Goal: Information Seeking & Learning: Learn about a topic

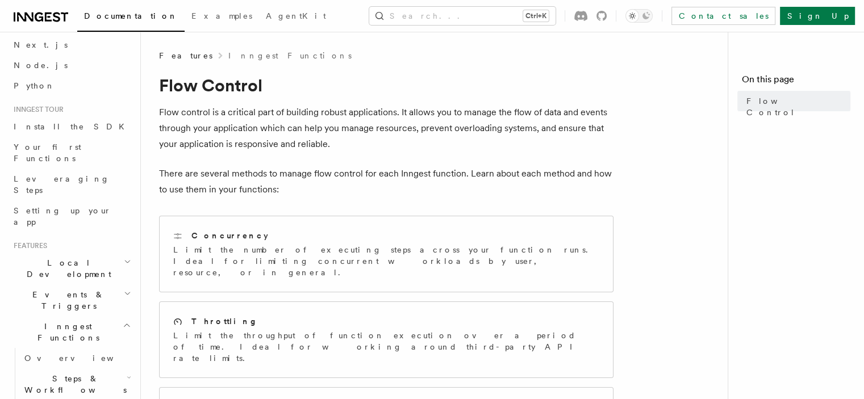
scroll to position [114, 0]
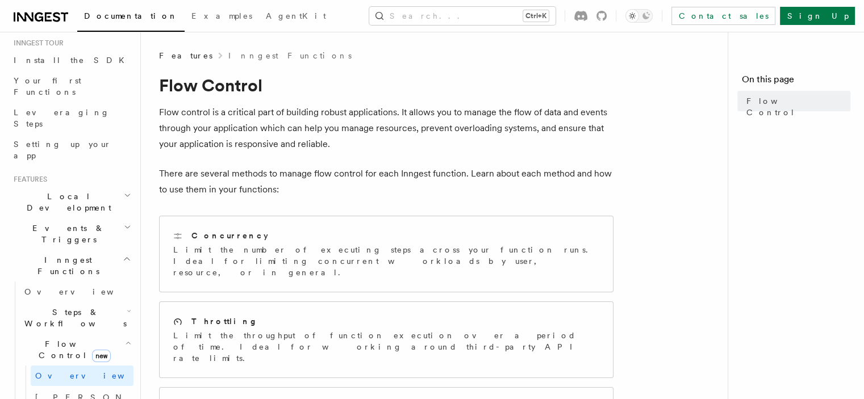
click at [80, 218] on h2 "Events & Triggers" at bounding box center [71, 234] width 124 height 32
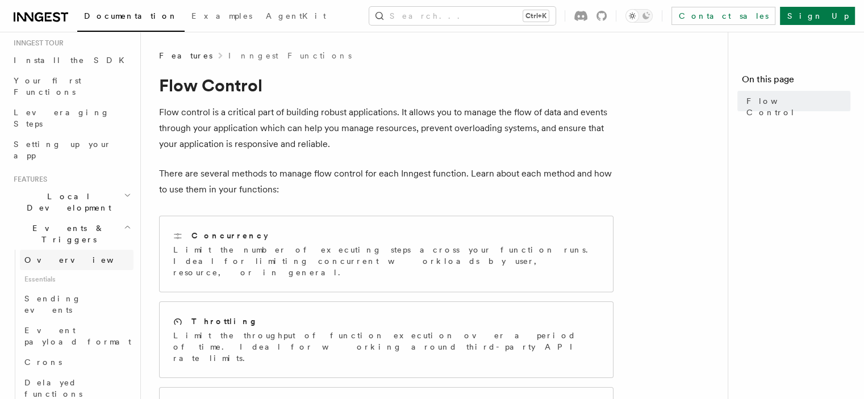
scroll to position [227, 0]
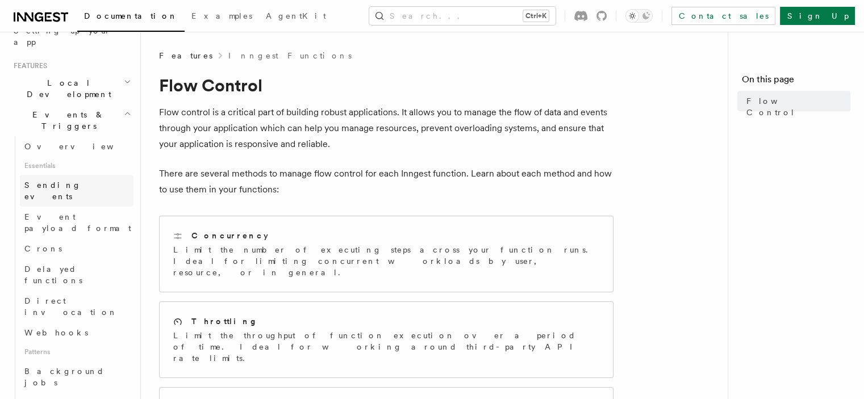
click at [73, 181] on span "Sending events" at bounding box center [52, 191] width 57 height 20
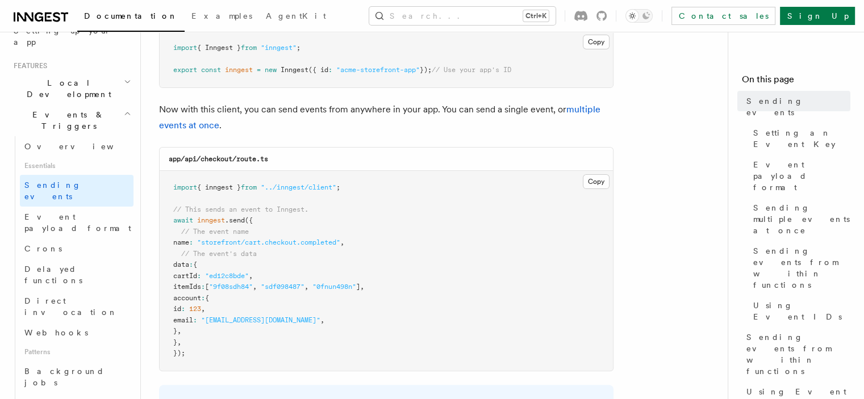
scroll to position [284, 0]
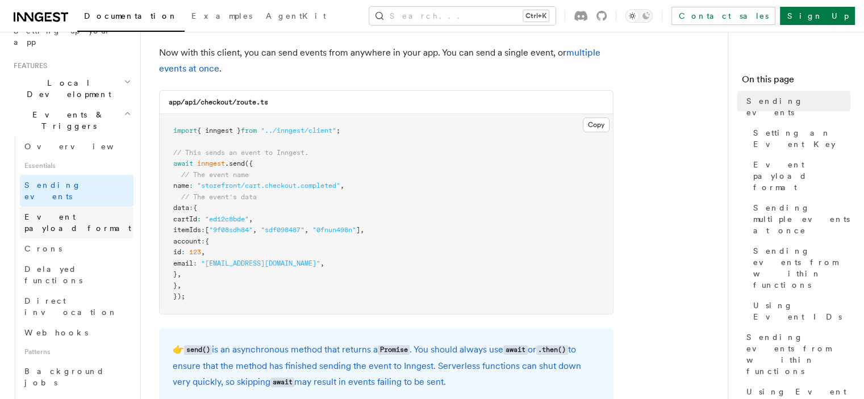
click at [78, 211] on span "Event payload format" at bounding box center [78, 222] width 109 height 23
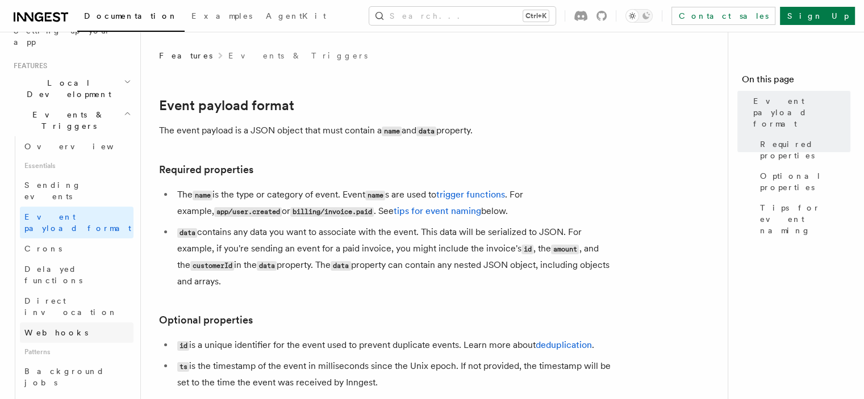
click at [66, 322] on link "Webhooks" at bounding box center [77, 332] width 114 height 20
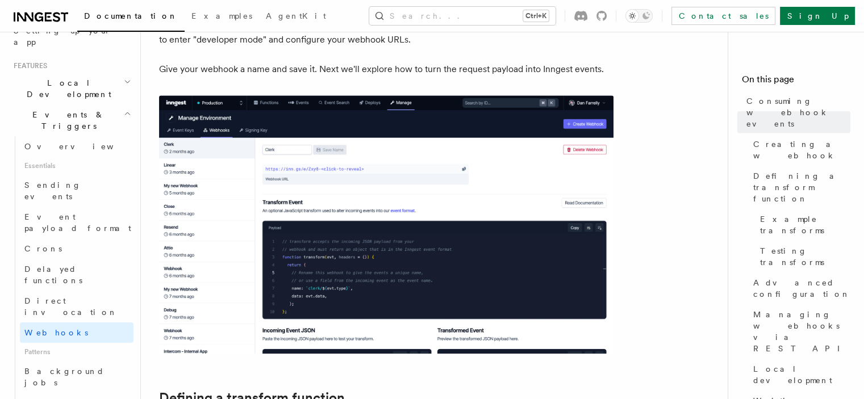
scroll to position [511, 0]
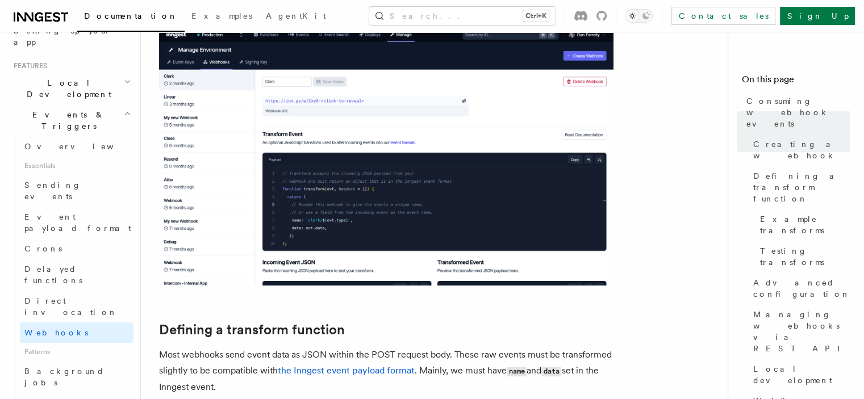
click at [327, 200] on img at bounding box center [386, 156] width 454 height 258
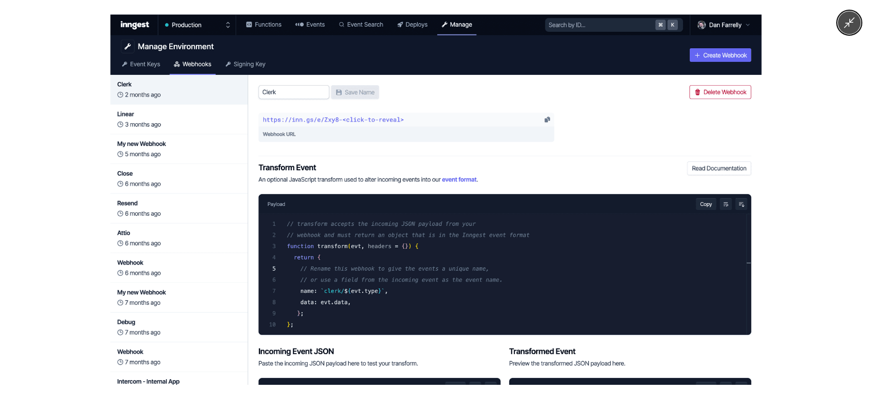
click at [327, 200] on img at bounding box center [435, 199] width 651 height 371
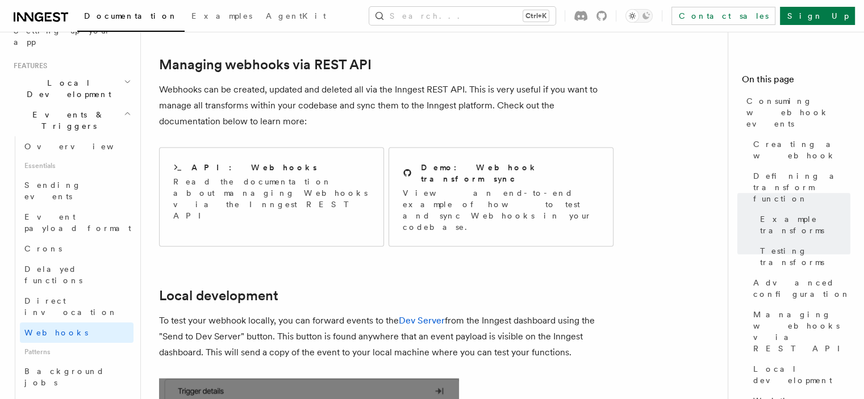
scroll to position [2385, 0]
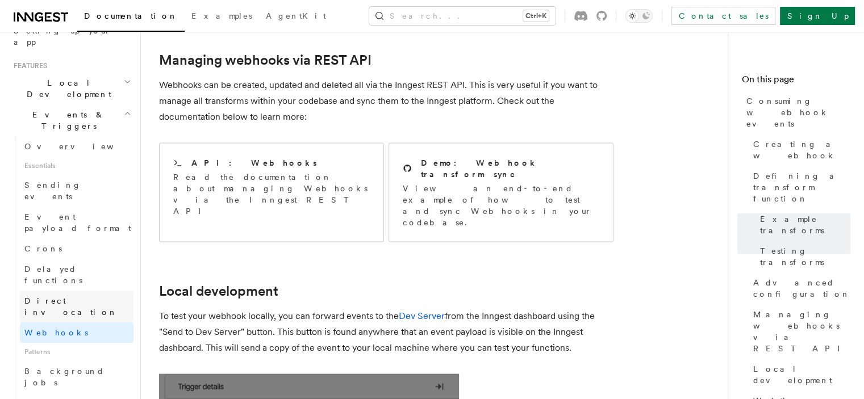
click at [79, 296] on span "Direct invocation" at bounding box center [70, 306] width 93 height 20
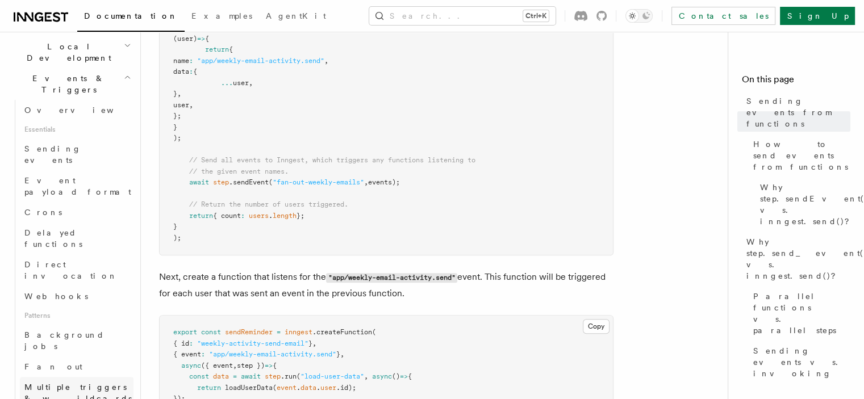
scroll to position [284, 0]
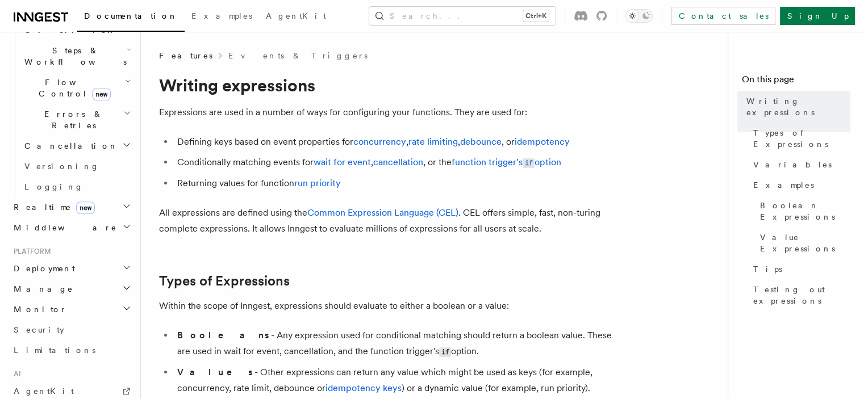
scroll to position [952, 0]
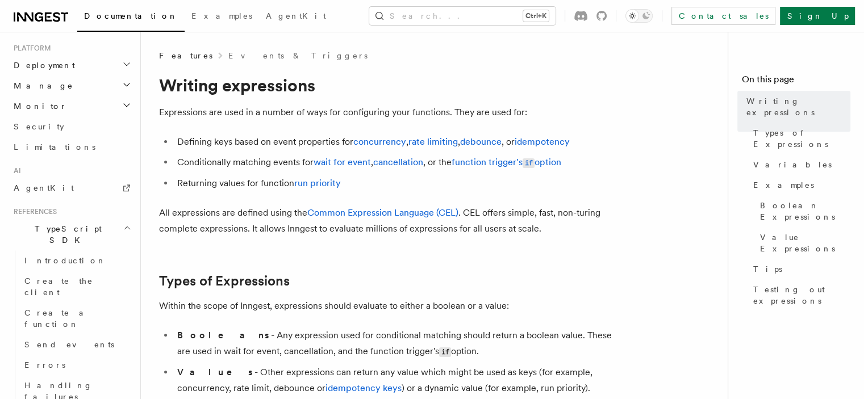
scroll to position [1235, 0]
